Goal: Check status: Check status

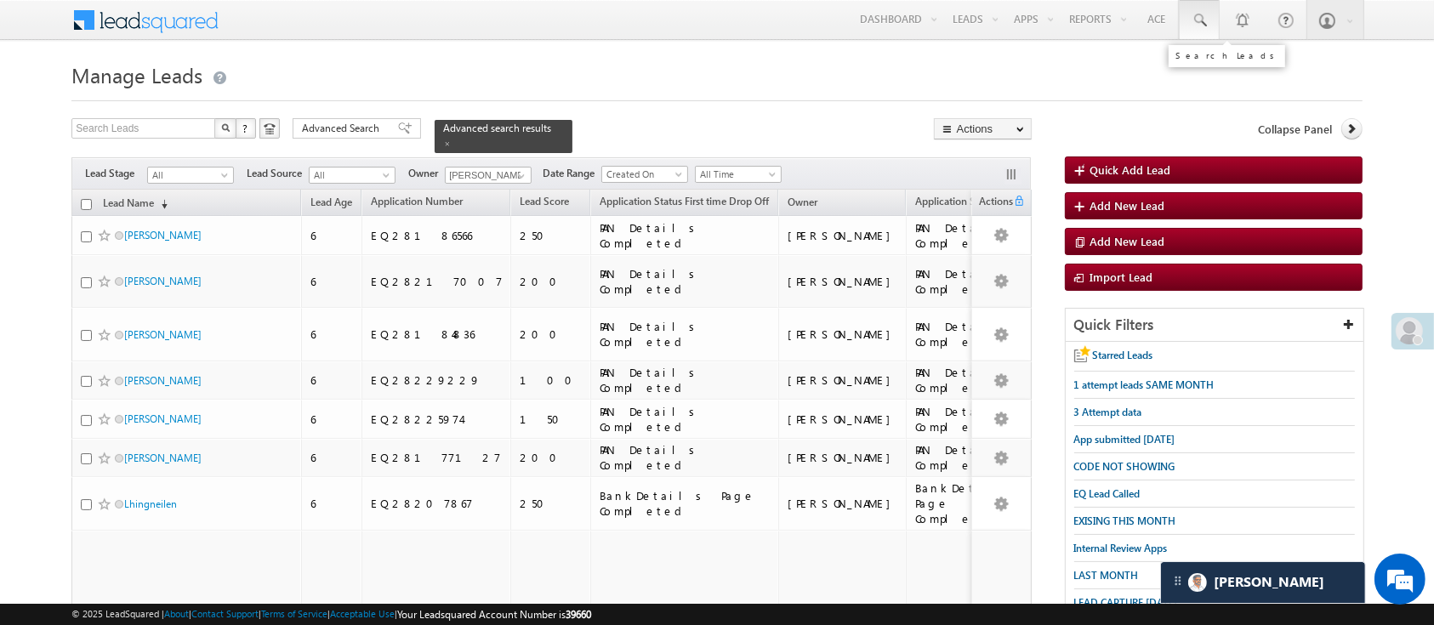
click at [1195, 22] on span at bounding box center [1199, 20] width 17 height 17
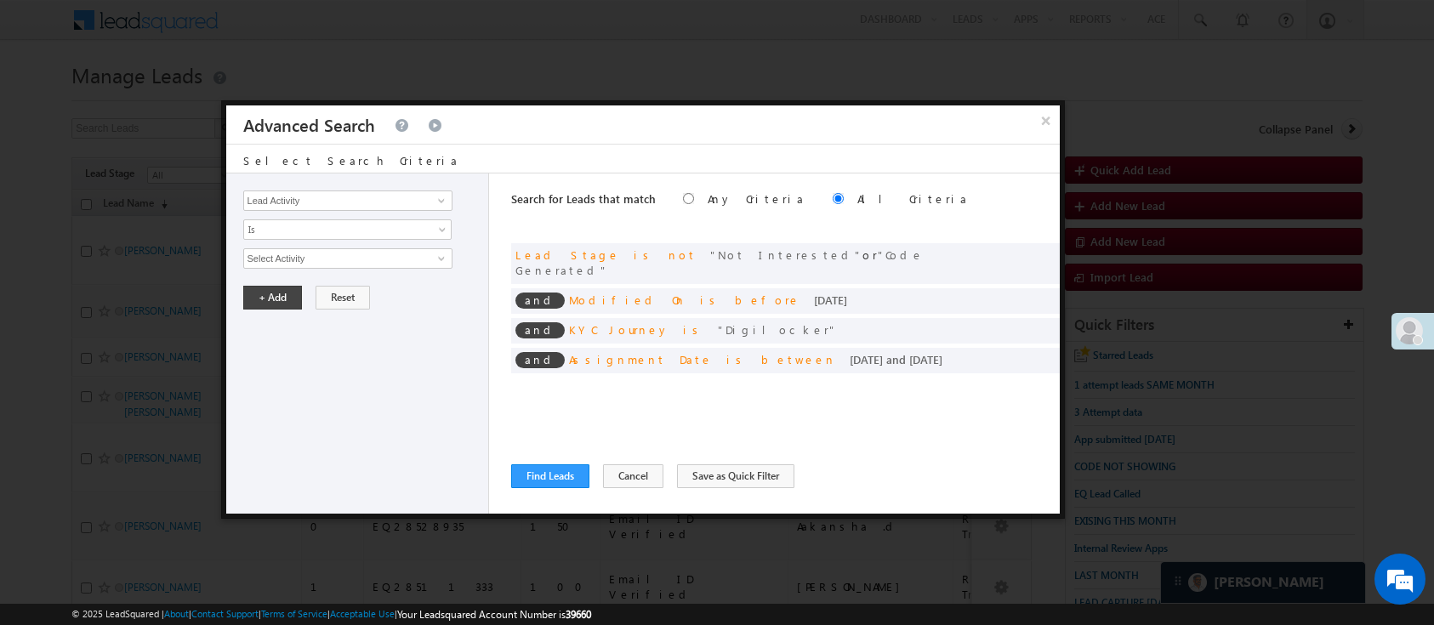
click at [1038, 118] on button "×" at bounding box center [1045, 120] width 27 height 30
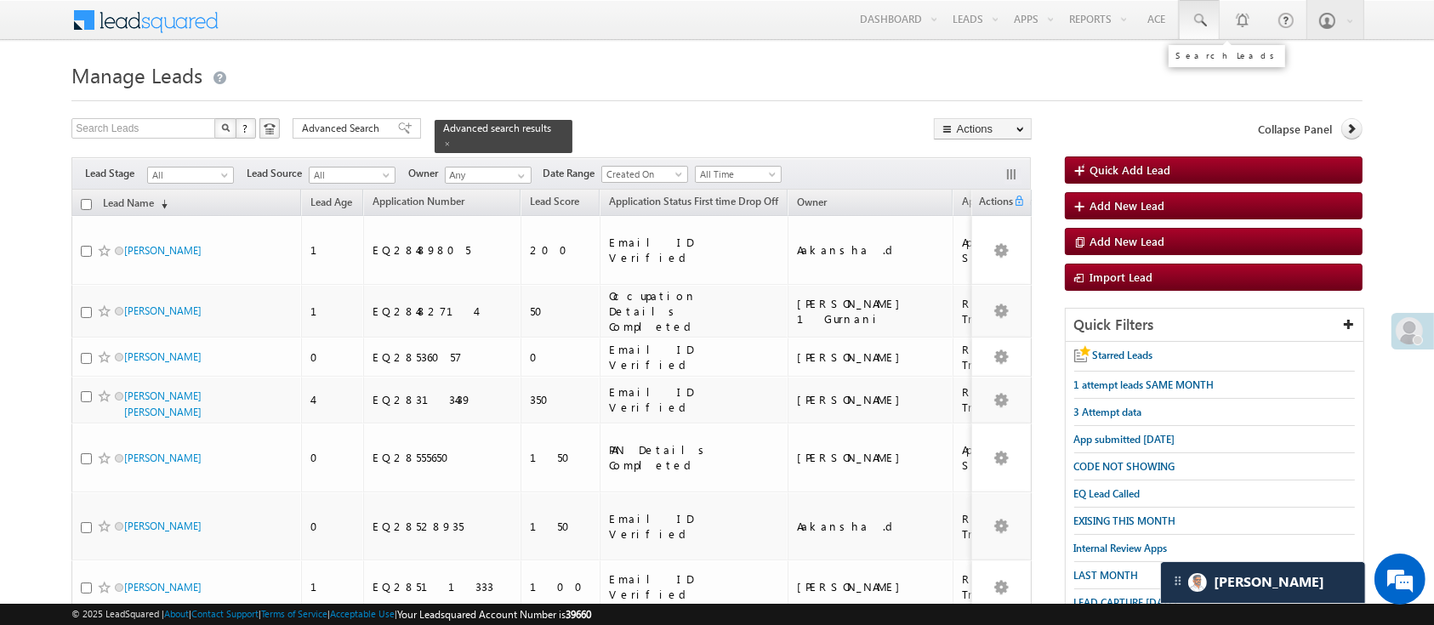
click at [1204, 20] on span at bounding box center [1199, 20] width 17 height 17
paste input "EQ28403849"
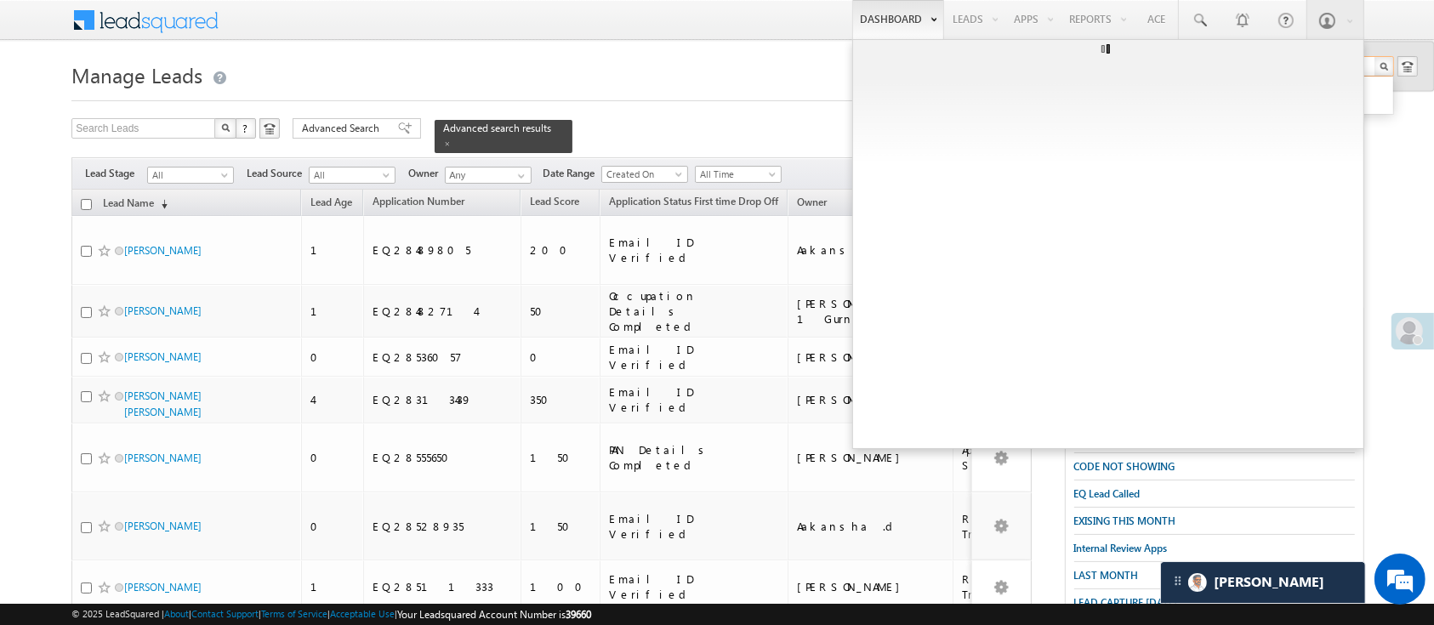
type input "EQ28403849"
